Goal: Transaction & Acquisition: Subscribe to service/newsletter

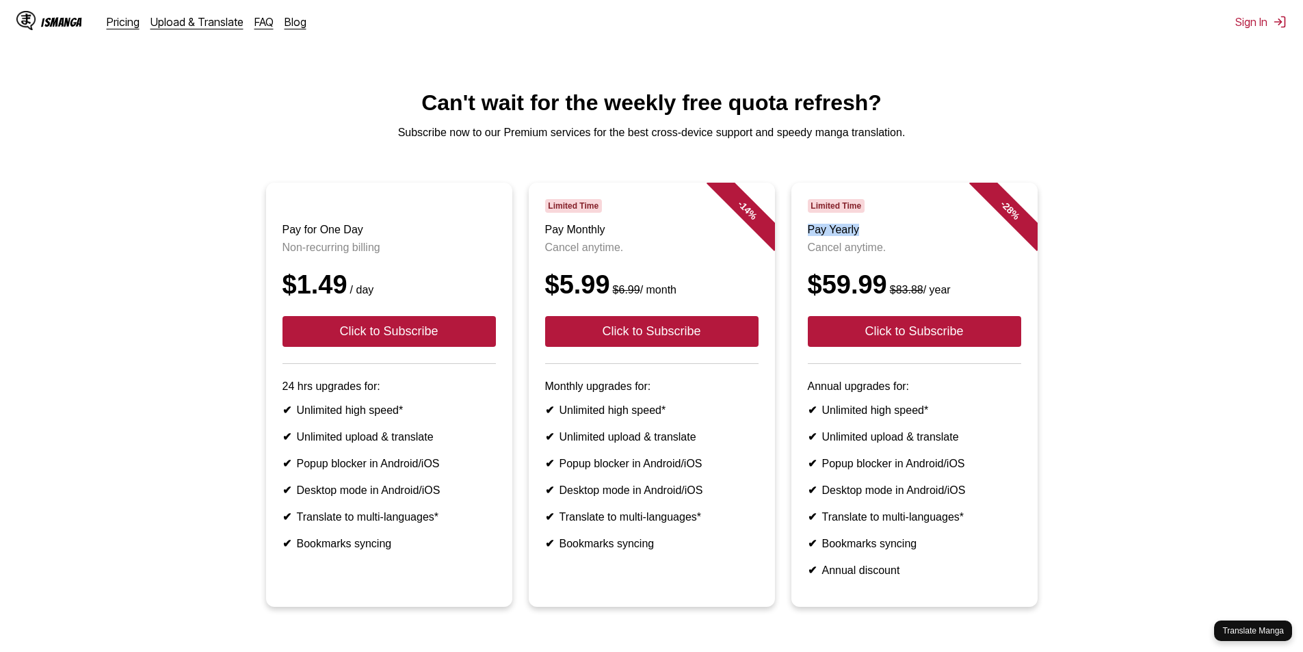
drag, startPoint x: 1102, startPoint y: 204, endPoint x: 1090, endPoint y: 219, distance: 19.0
click at [1090, 220] on ul "Pay for One Day Non-recurring billing $1.49 / day Click to Subscribe 24 hrs upg…" at bounding box center [651, 403] width 1281 height 440
click at [1138, 225] on ul "Pay for One Day Non-recurring billing $1.49 / day Click to Subscribe 24 hrs upg…" at bounding box center [651, 403] width 1281 height 440
click at [1186, 267] on ul "Pay for One Day Non-recurring billing $1.49 / day Click to Subscribe 24 hrs upg…" at bounding box center [651, 403] width 1281 height 440
click at [1188, 267] on ul "Pay for One Day Non-recurring billing $1.49 / day Click to Subscribe 24 hrs upg…" at bounding box center [651, 403] width 1281 height 440
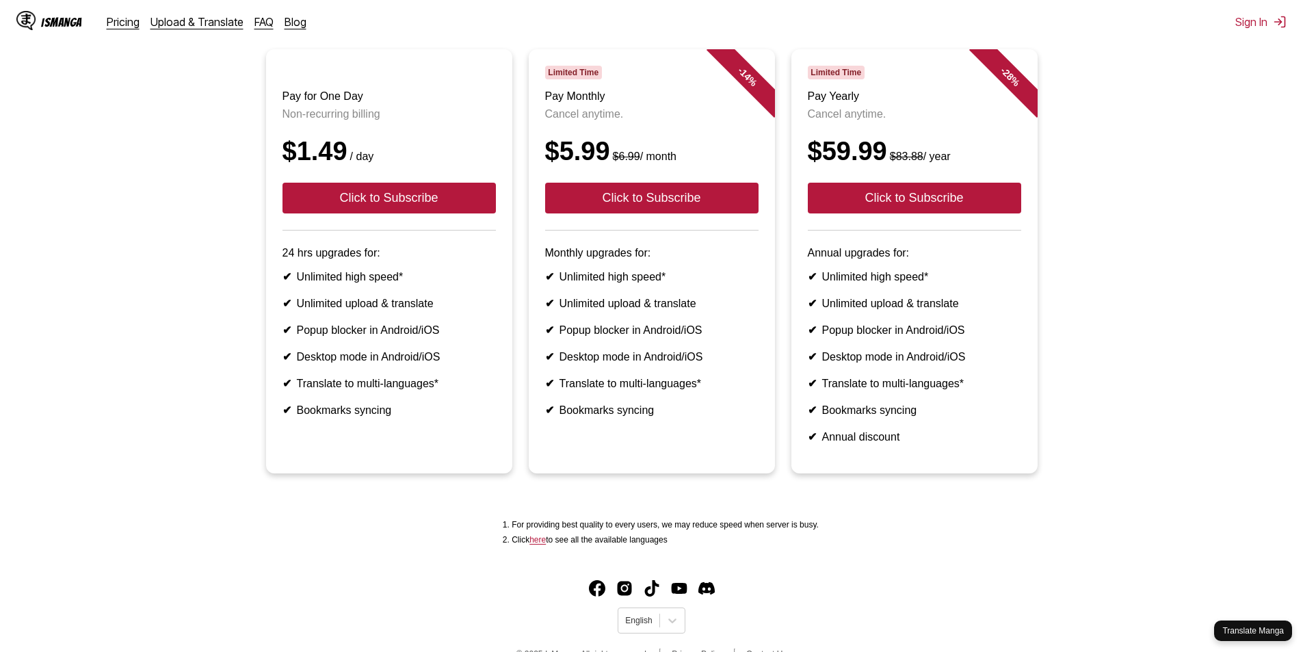
scroll to position [55, 0]
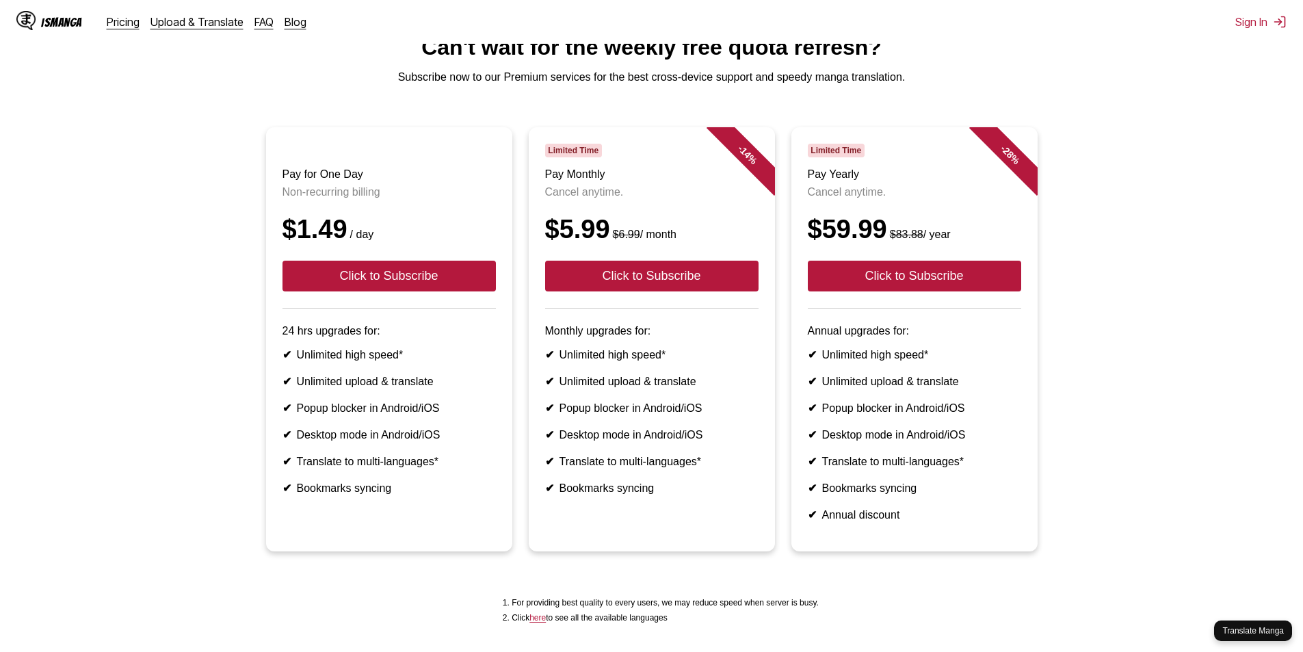
drag, startPoint x: 1183, startPoint y: 283, endPoint x: 1187, endPoint y: 276, distance: 8.0
click at [1186, 278] on ul "Pay for One Day Non-recurring billing $1.49 / day Click to Subscribe 24 hrs upg…" at bounding box center [651, 347] width 1281 height 440
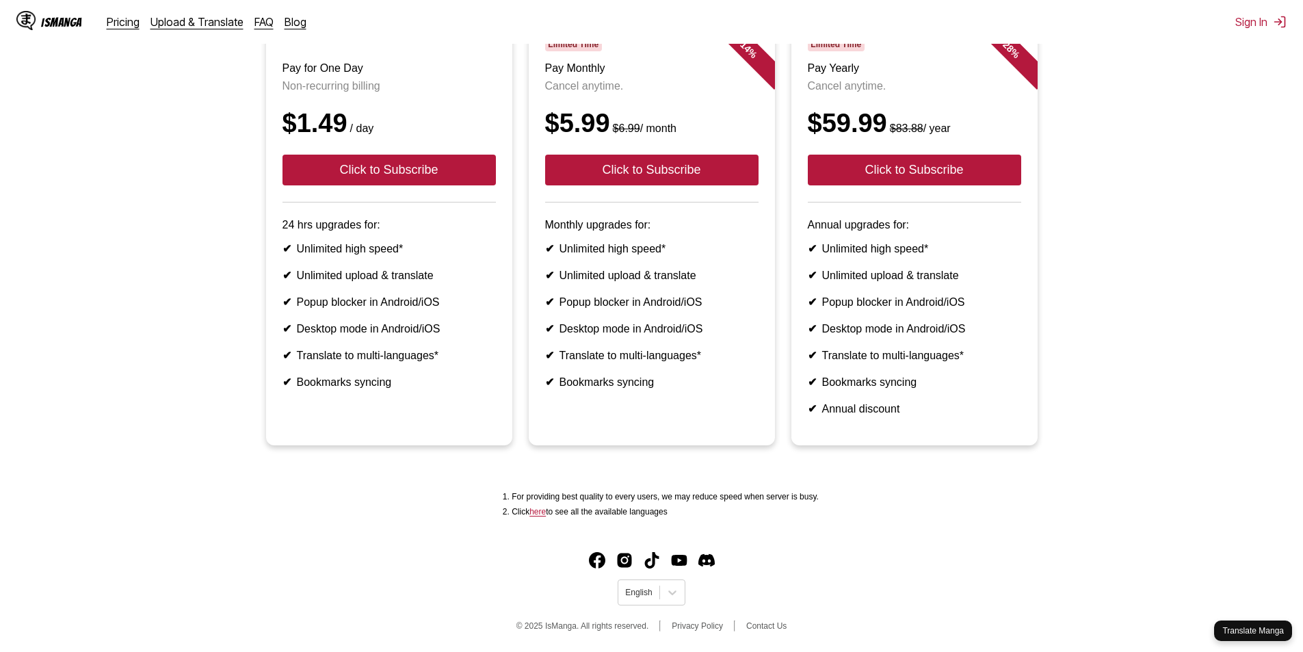
scroll to position [192, 0]
click at [546, 507] on link "here" at bounding box center [537, 512] width 16 height 10
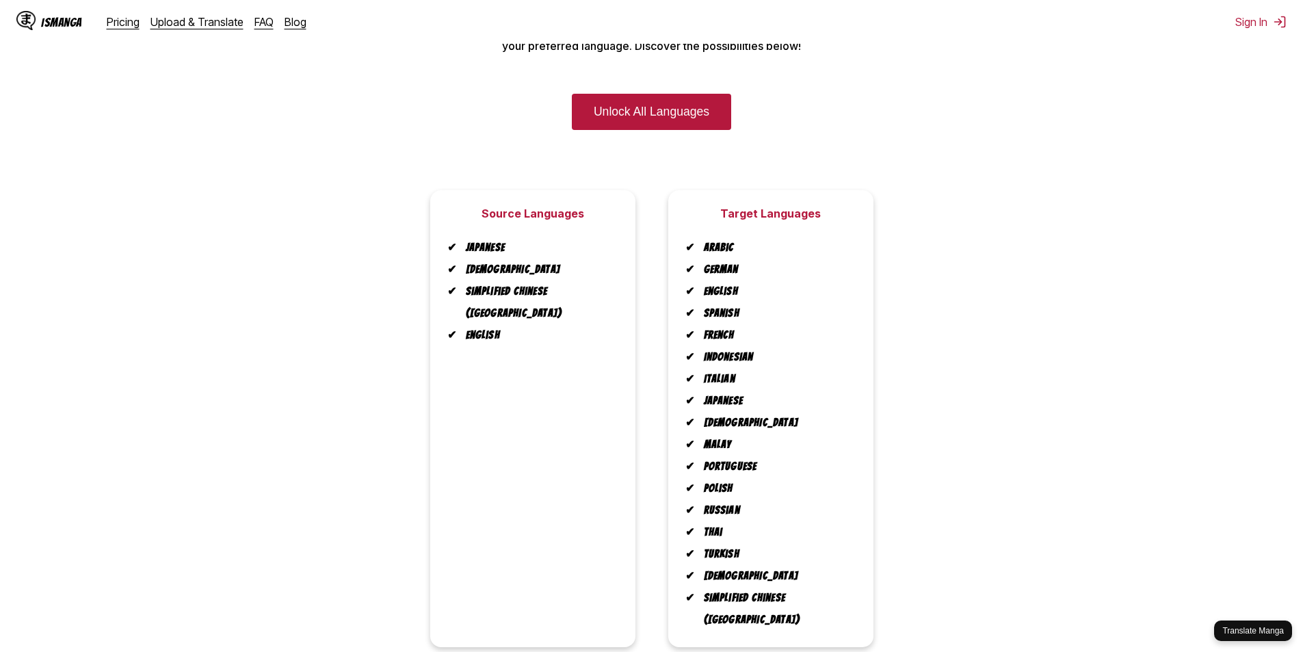
scroll to position [137, 0]
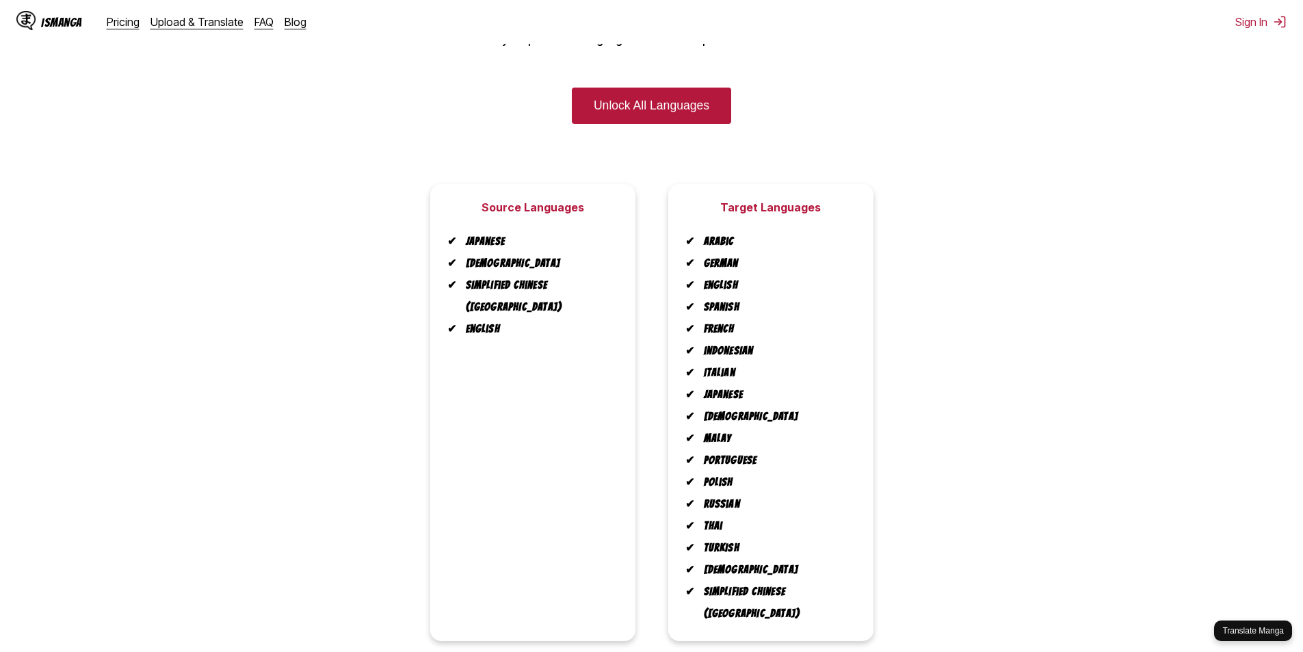
drag, startPoint x: 583, startPoint y: 372, endPoint x: 604, endPoint y: 371, distance: 21.2
click at [604, 371] on div "Source Languages Japanese Korean Simplified Chinese ([GEOGRAPHIC_DATA]) English" at bounding box center [532, 412] width 205 height 457
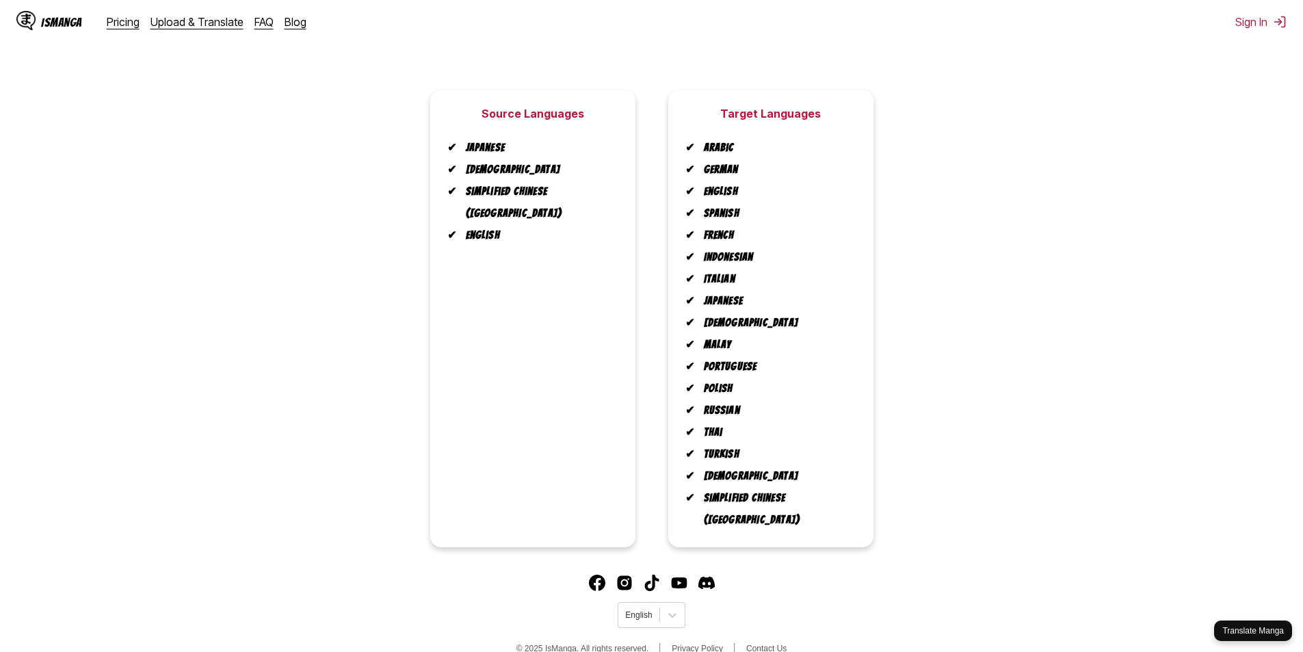
scroll to position [233, 0]
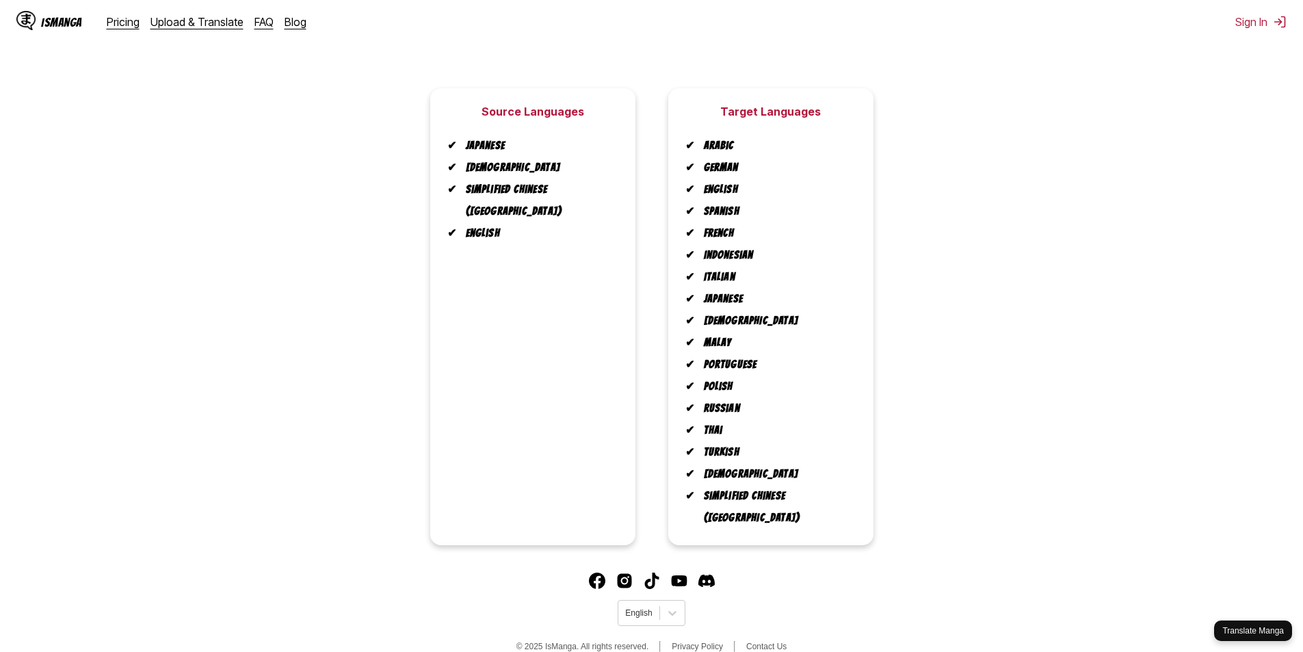
drag, startPoint x: 442, startPoint y: -20, endPoint x: 381, endPoint y: -60, distance: 72.7
